Goal: Use online tool/utility: Utilize a website feature to perform a specific function

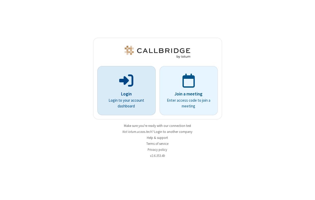
click at [137, 82] on p at bounding box center [127, 80] width 44 height 16
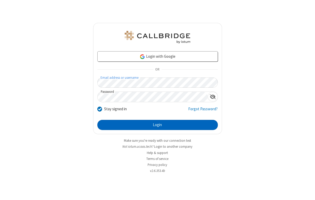
click at [149, 126] on button "Login" at bounding box center [157, 125] width 120 height 10
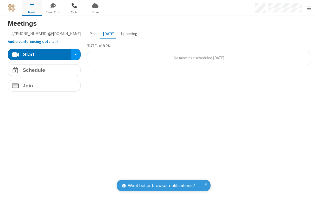
click at [78, 10] on span "Calls" at bounding box center [74, 12] width 20 height 5
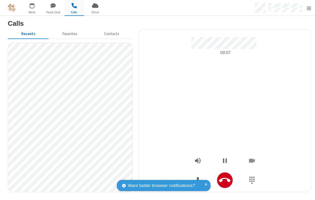
drag, startPoint x: 189, startPoint y: 96, endPoint x: 230, endPoint y: 137, distance: 57.6
click at [189, 96] on div "00:07" at bounding box center [225, 93] width 164 height 112
click at [229, 179] on button "Hangup" at bounding box center [225, 180] width 16 height 16
click at [227, 175] on icon "Hangup" at bounding box center [225, 180] width 12 height 12
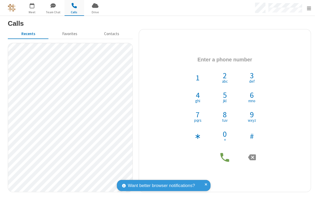
click at [206, 183] on span at bounding box center [205, 185] width 3 height 7
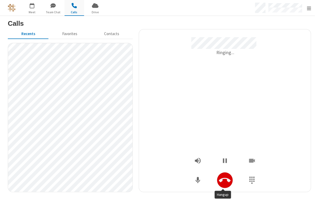
click at [219, 181] on icon "Hangup" at bounding box center [225, 180] width 12 height 4
click at [222, 178] on icon "Hangup" at bounding box center [225, 180] width 12 height 4
click at [229, 179] on button "Hangup" at bounding box center [225, 180] width 16 height 16
click at [228, 178] on icon "Hangup" at bounding box center [225, 180] width 12 height 12
